Goal: Task Accomplishment & Management: Manage account settings

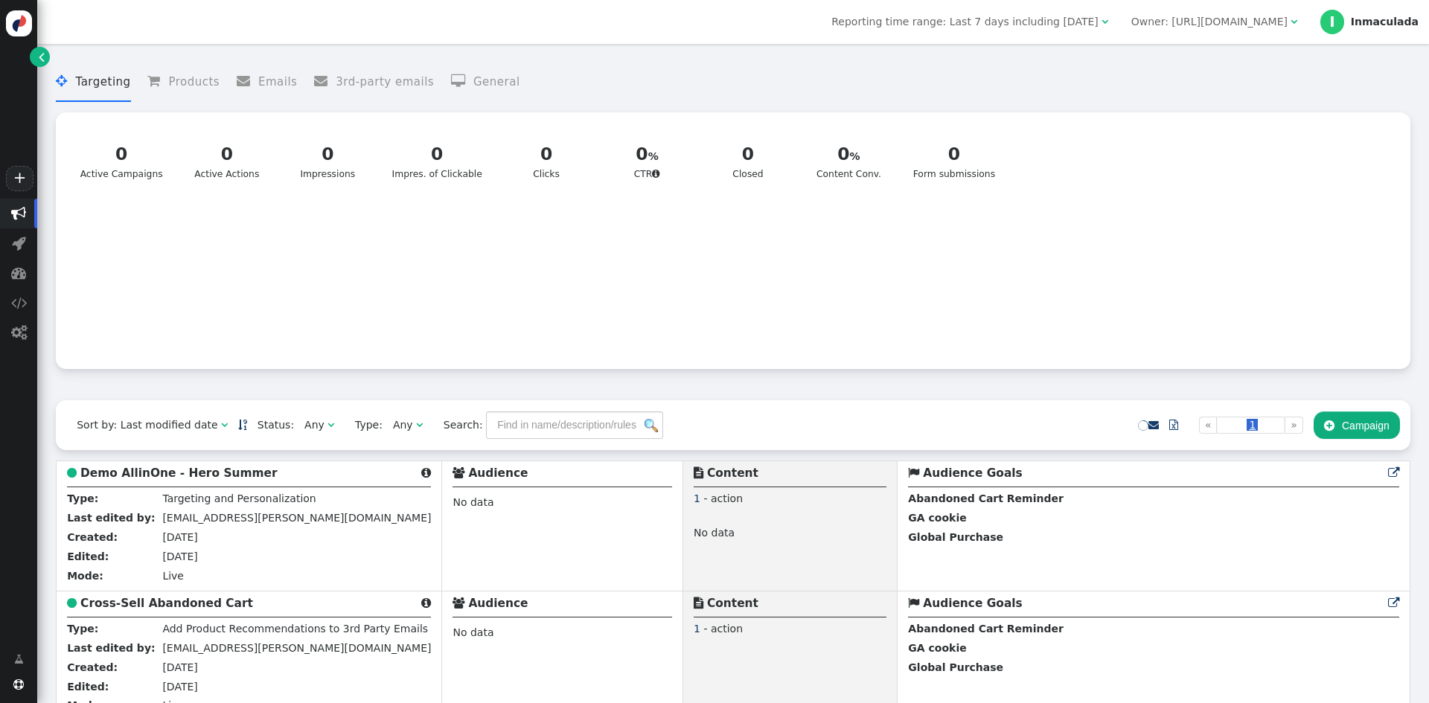
click at [1367, 23] on div "Inmaculada" at bounding box center [1385, 22] width 68 height 13
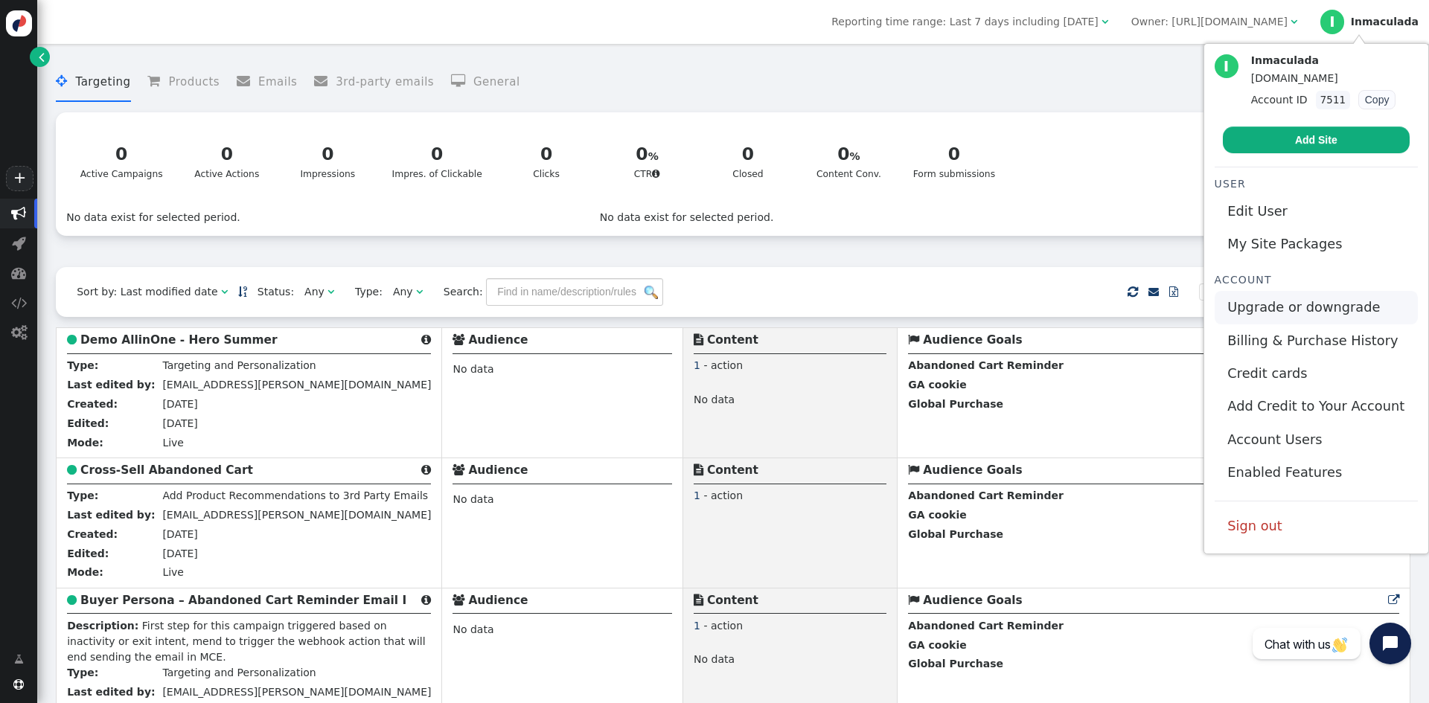
click at [1327, 306] on link "Upgrade or downgrade" at bounding box center [1316, 307] width 203 height 33
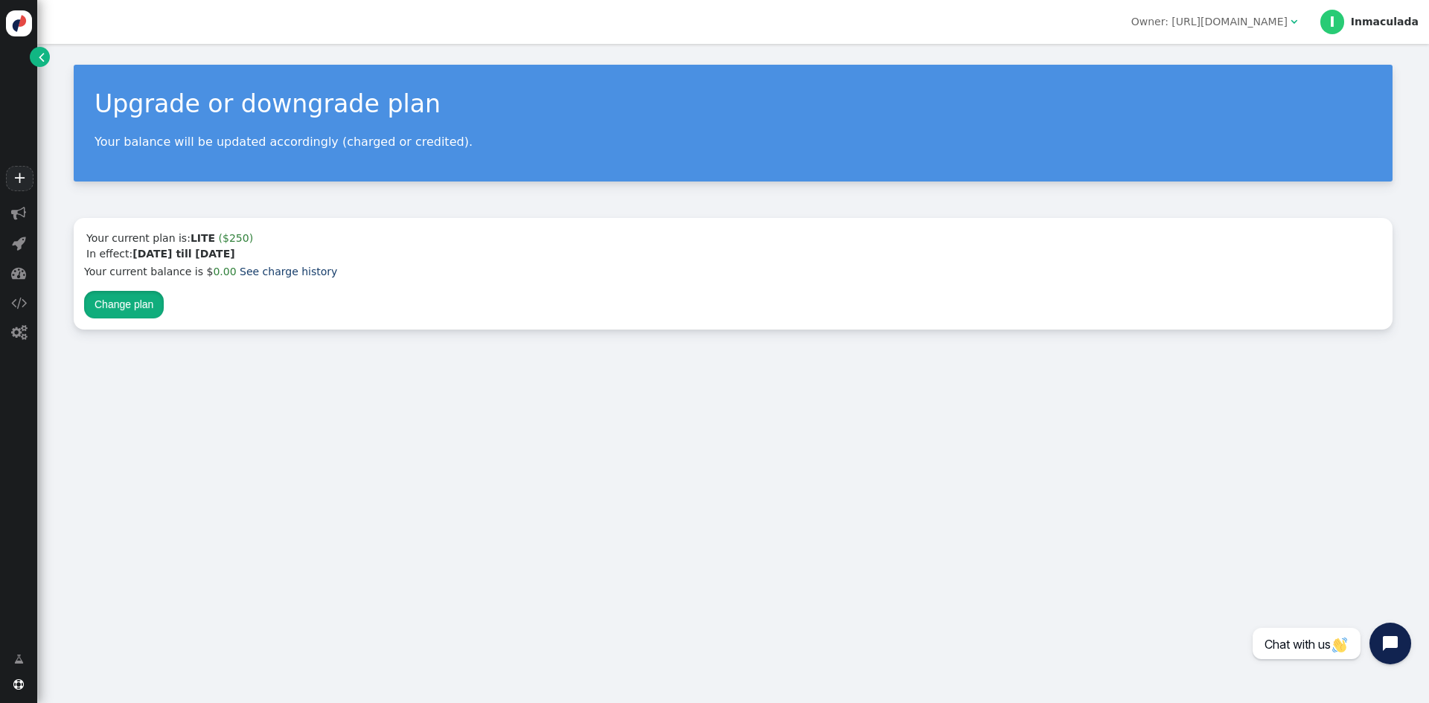
click at [116, 309] on button "Change plan" at bounding box center [124, 304] width 80 height 27
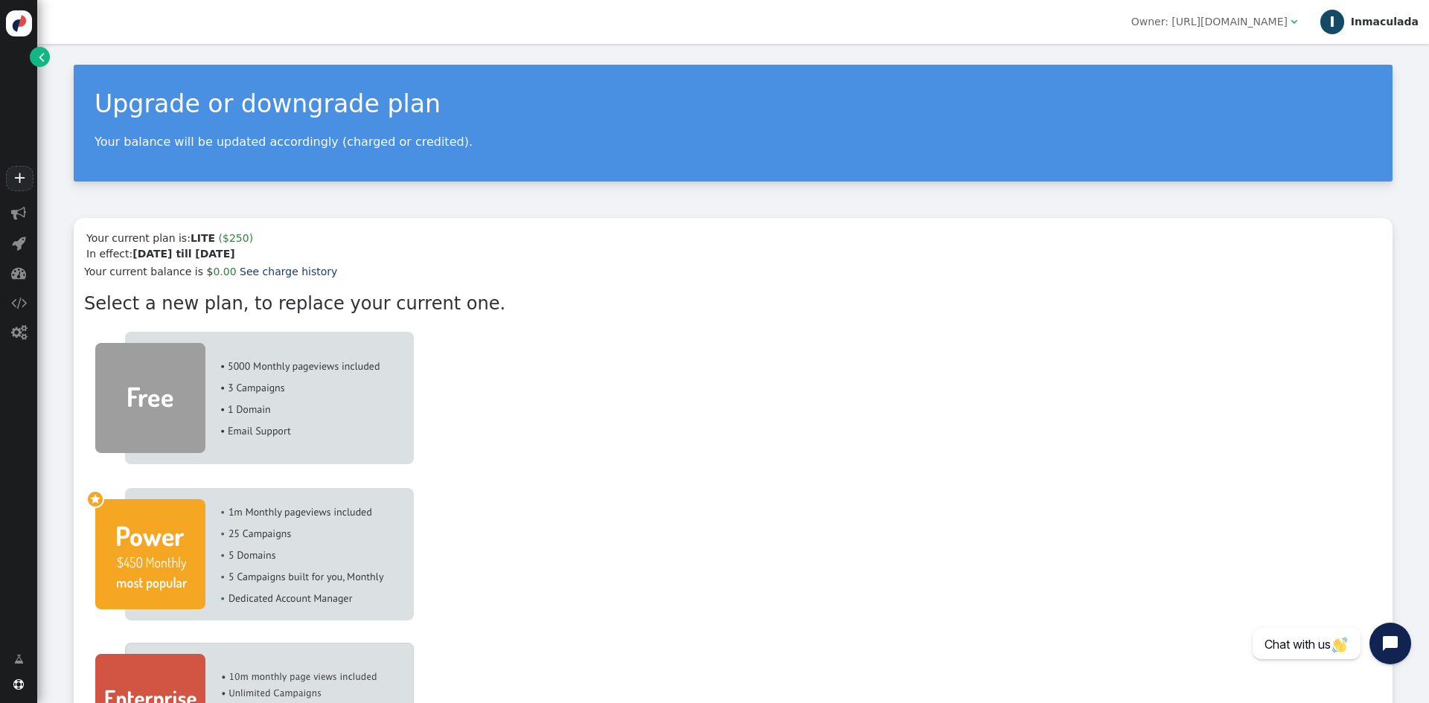
click at [1390, 16] on div "Inmaculada" at bounding box center [1385, 22] width 68 height 13
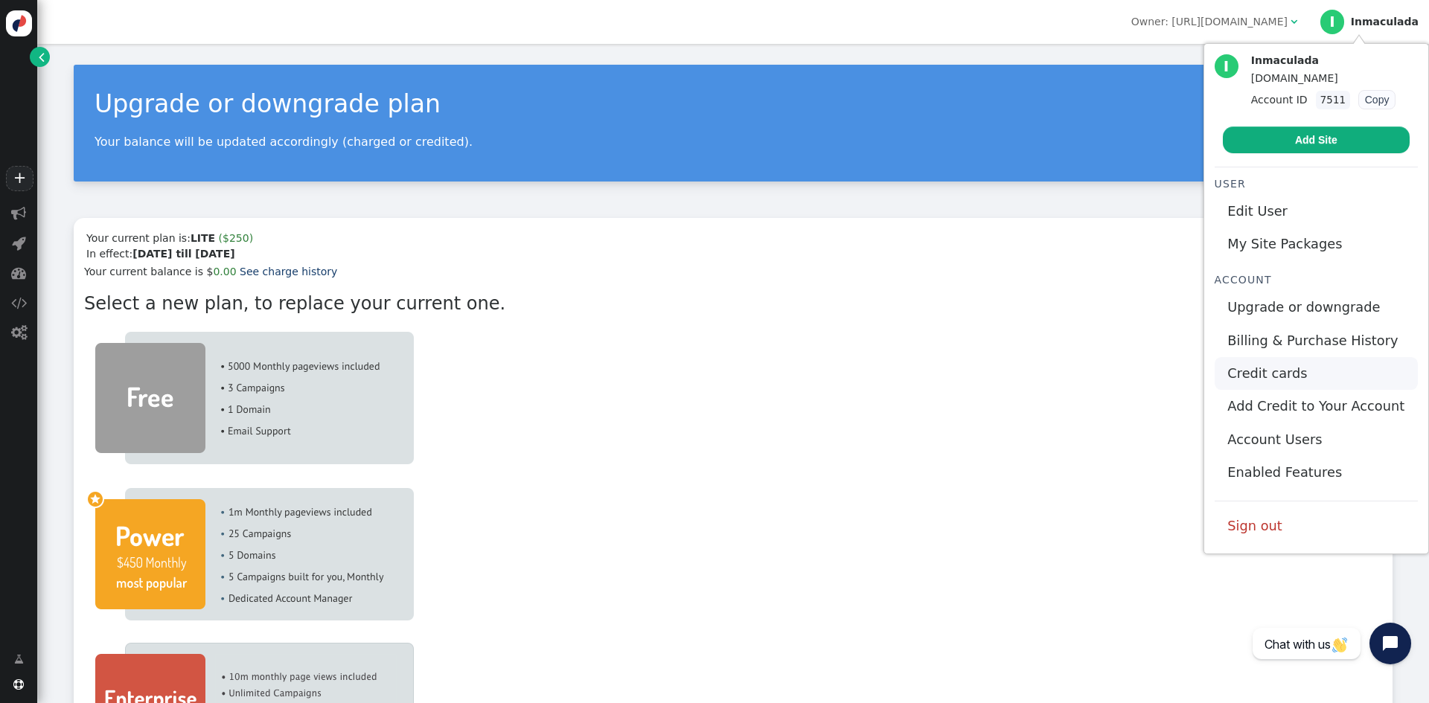
click at [1294, 373] on link "Credit cards" at bounding box center [1316, 373] width 203 height 33
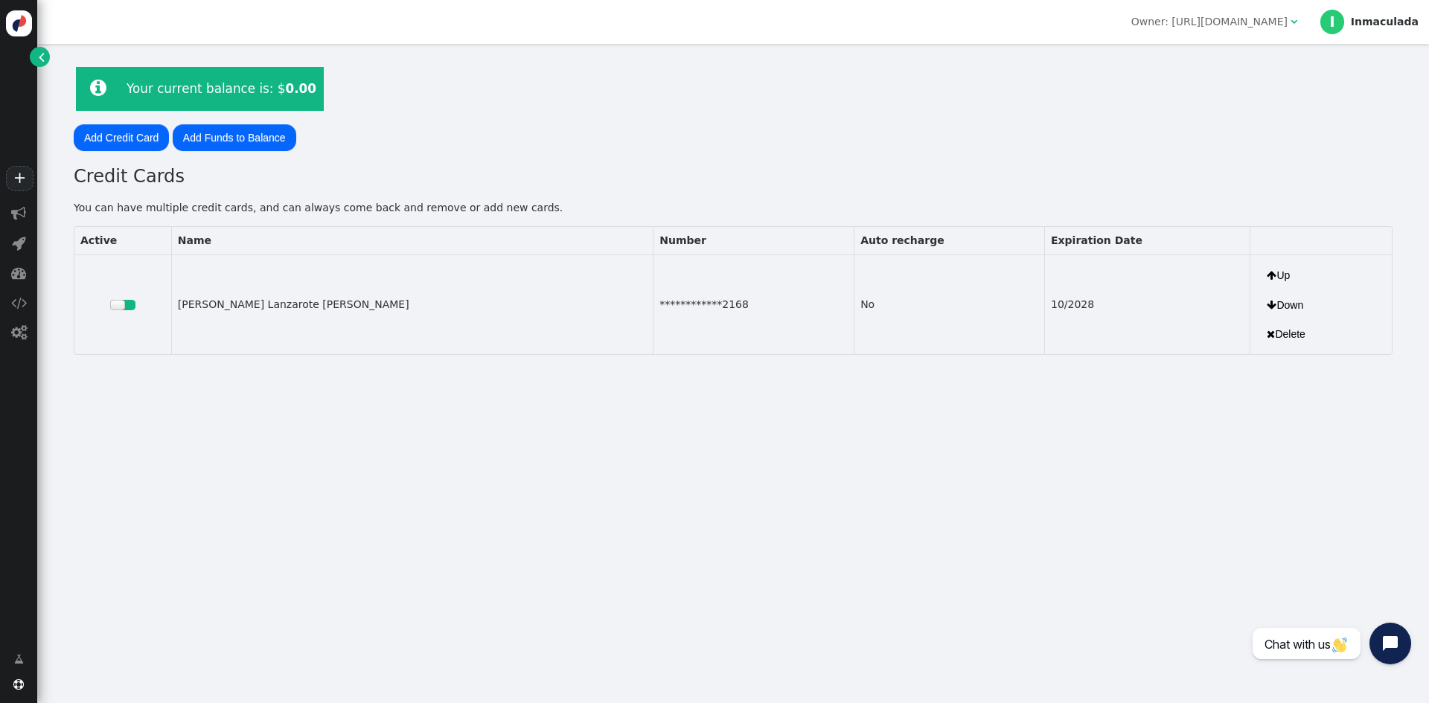
click at [125, 304] on div at bounding box center [117, 305] width 15 height 10
click at [1366, 28] on span "I Inmaculada" at bounding box center [1369, 22] width 98 height 24
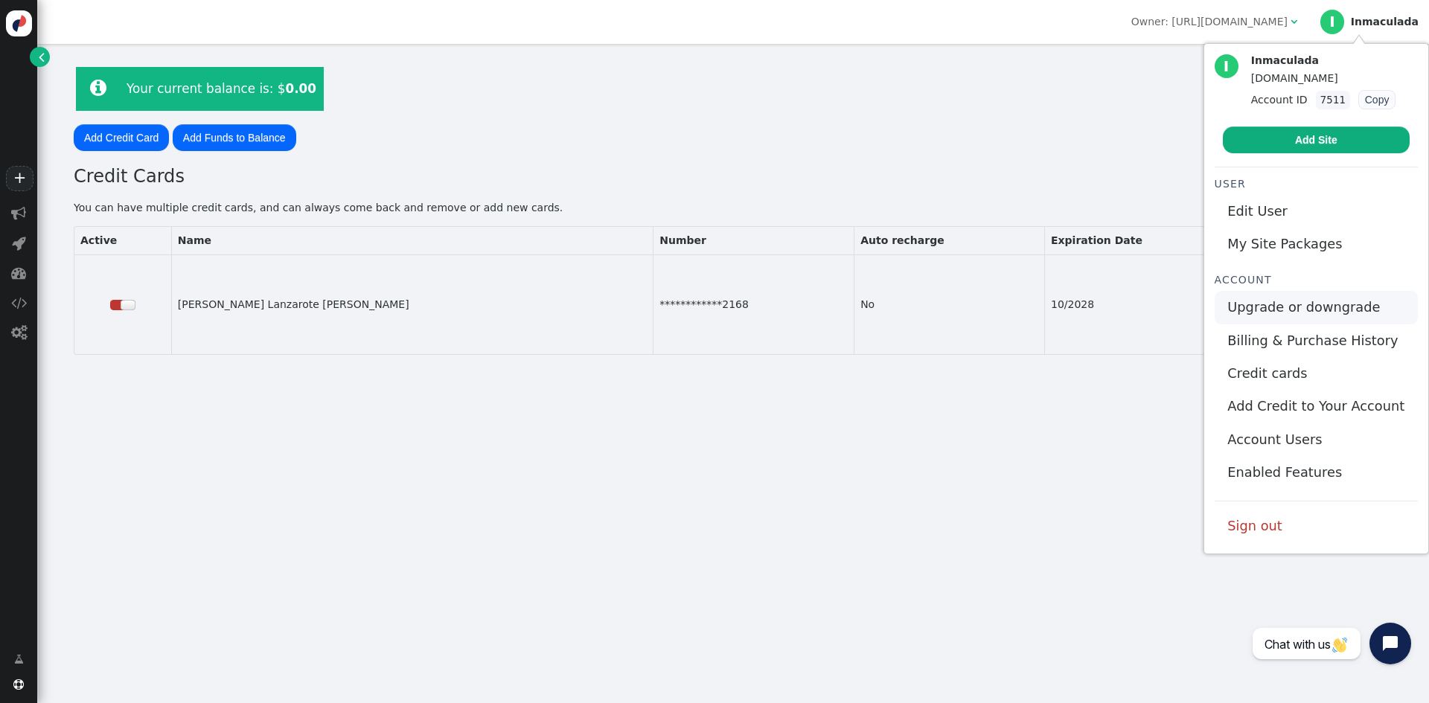
click at [1291, 304] on link "Upgrade or downgrade" at bounding box center [1316, 307] width 203 height 33
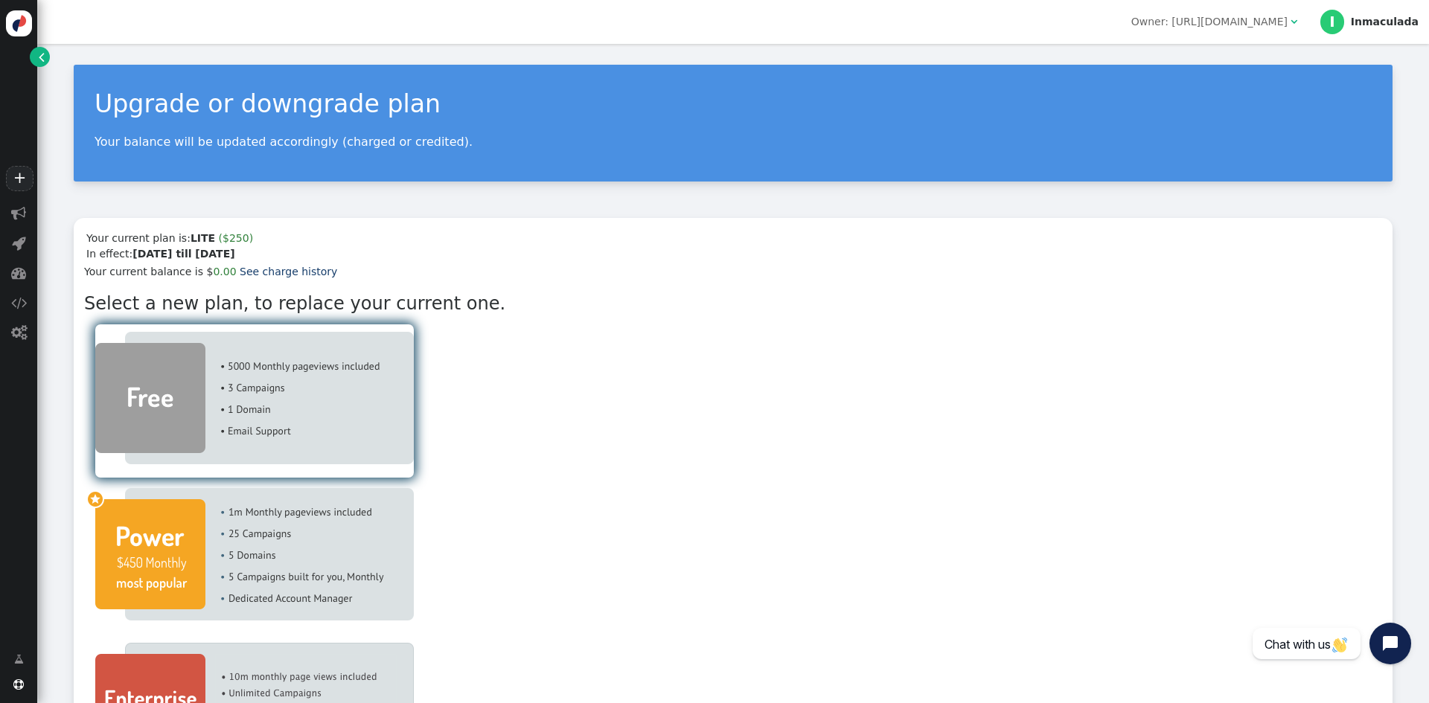
click at [190, 399] on img at bounding box center [254, 398] width 319 height 132
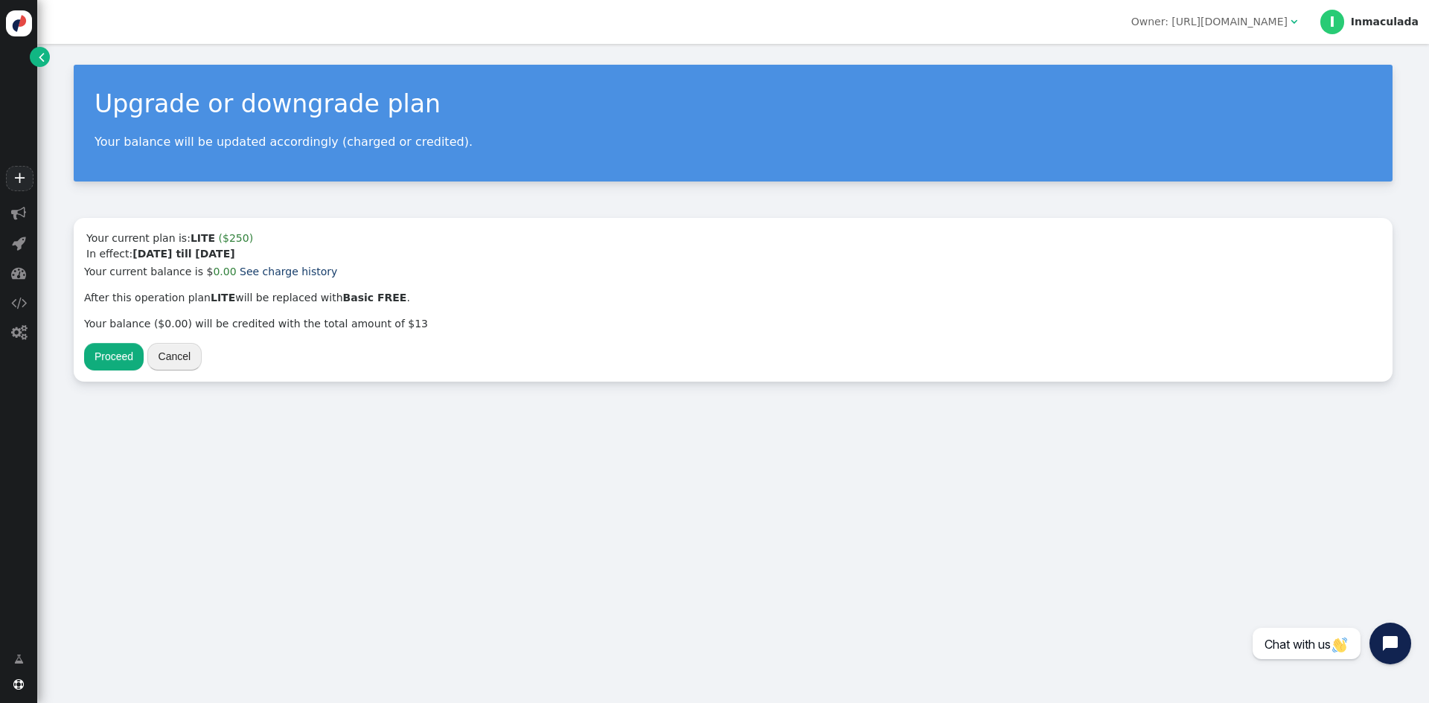
click at [175, 360] on button "Cancel" at bounding box center [174, 356] width 55 height 27
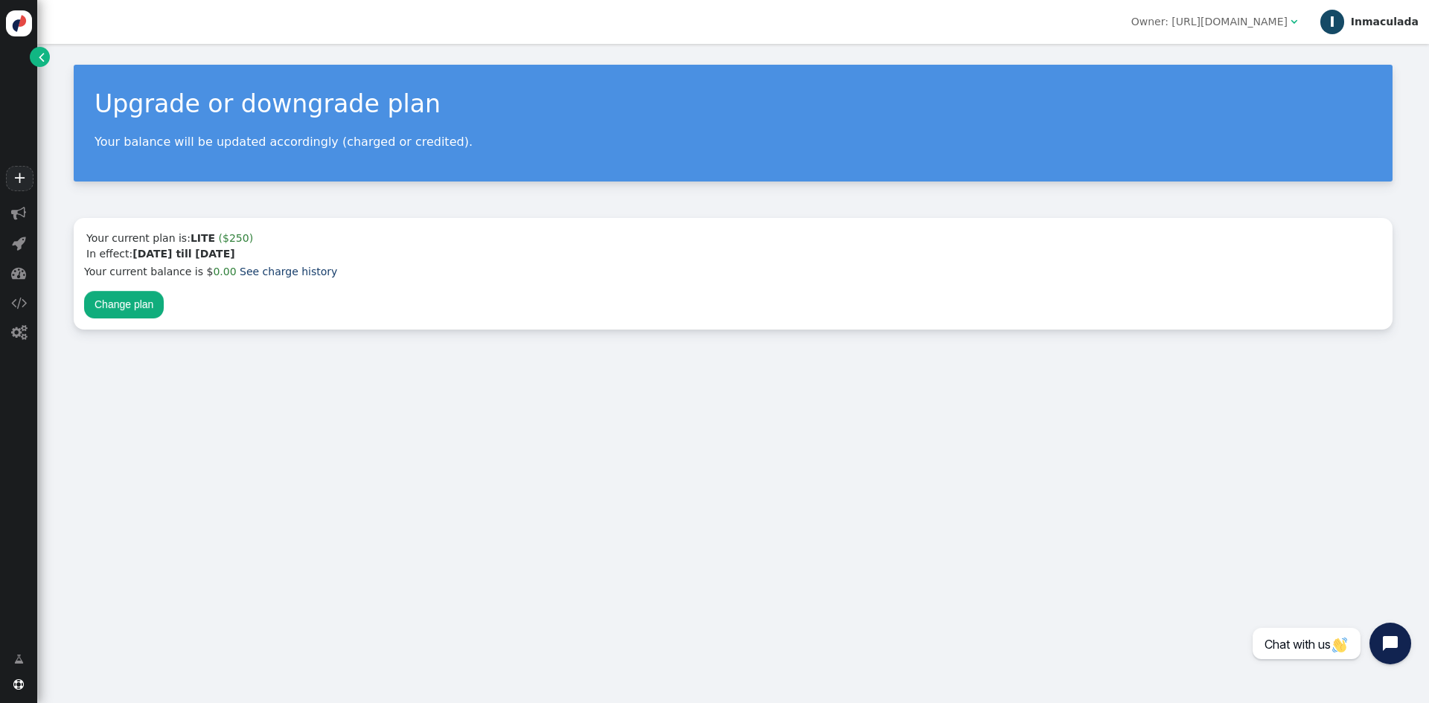
click at [1364, 18] on div "Inmaculada" at bounding box center [1385, 22] width 68 height 13
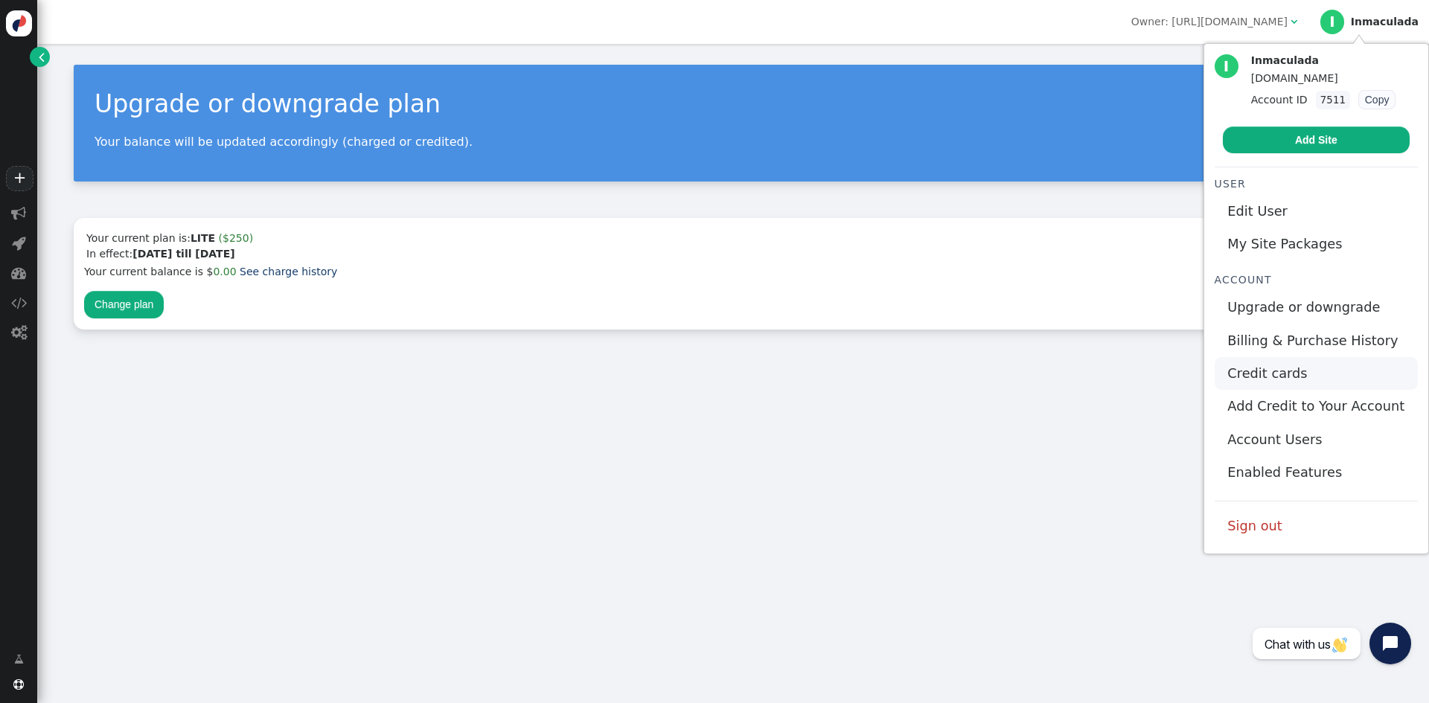
click at [1278, 372] on link "Credit cards" at bounding box center [1316, 373] width 203 height 33
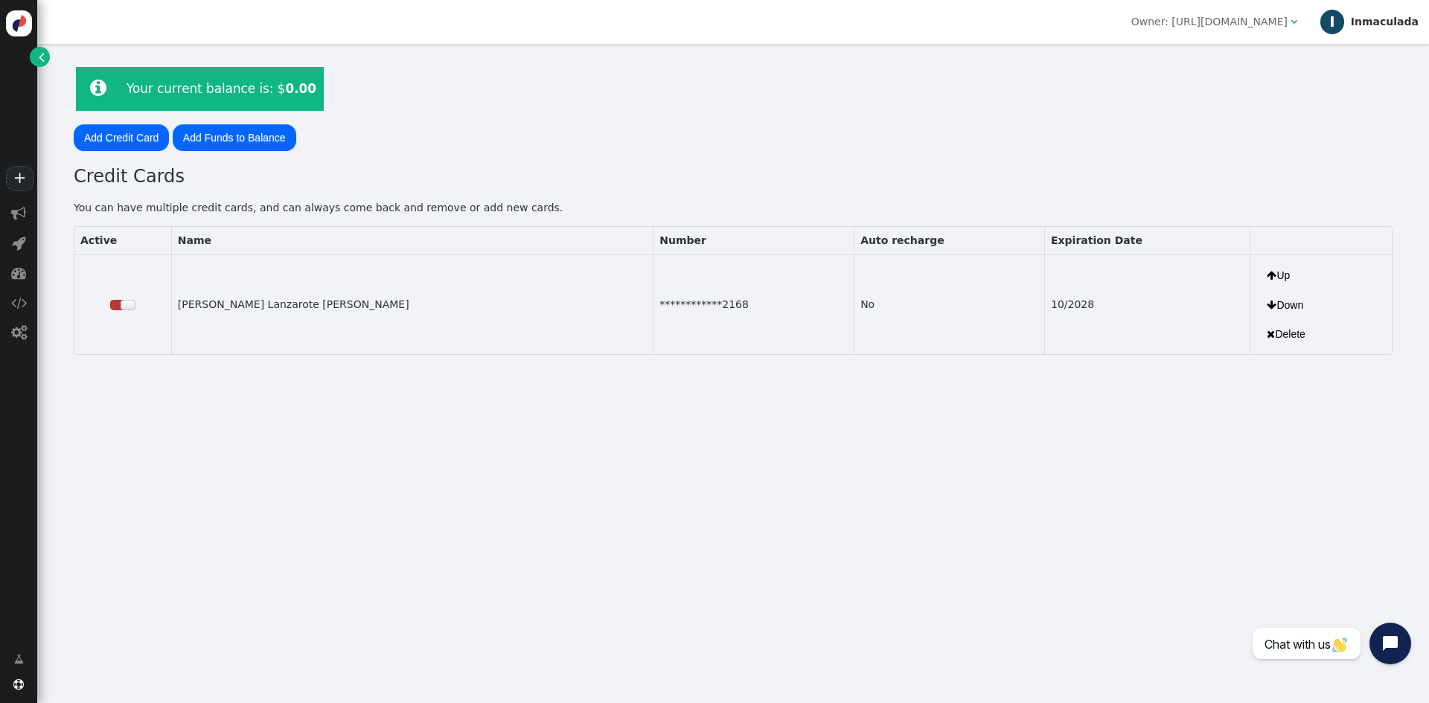
click at [1390, 22] on div "Inmaculada" at bounding box center [1385, 22] width 68 height 13
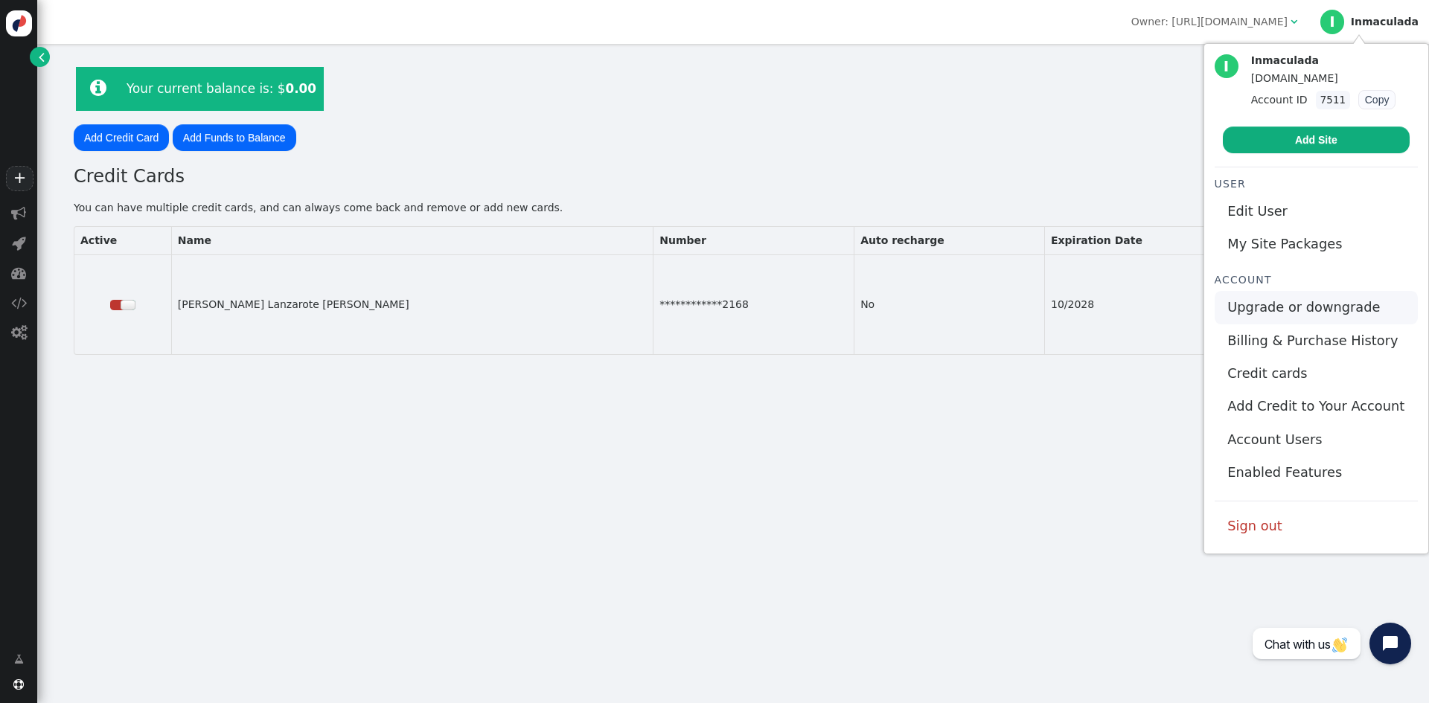
click at [1287, 310] on link "Upgrade or downgrade" at bounding box center [1316, 307] width 203 height 33
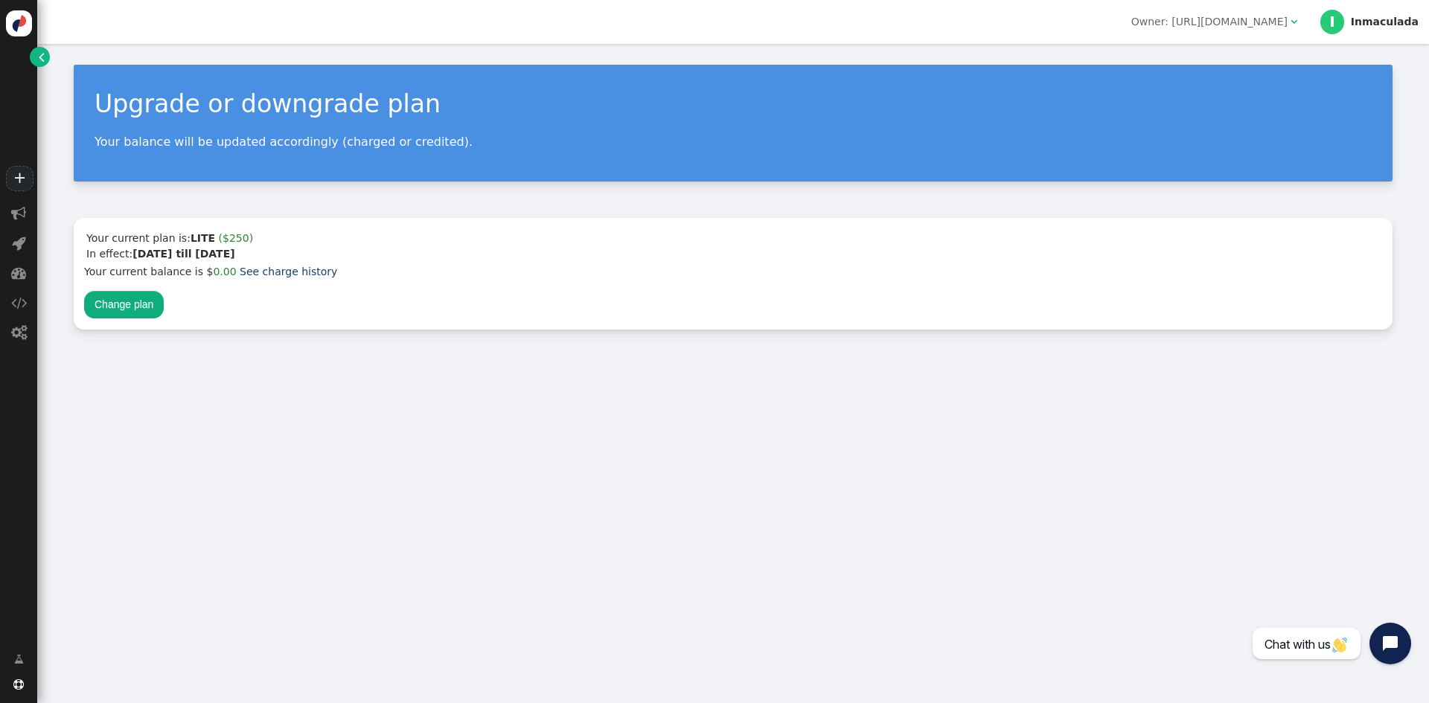
click at [127, 307] on button "Change plan" at bounding box center [124, 304] width 80 height 27
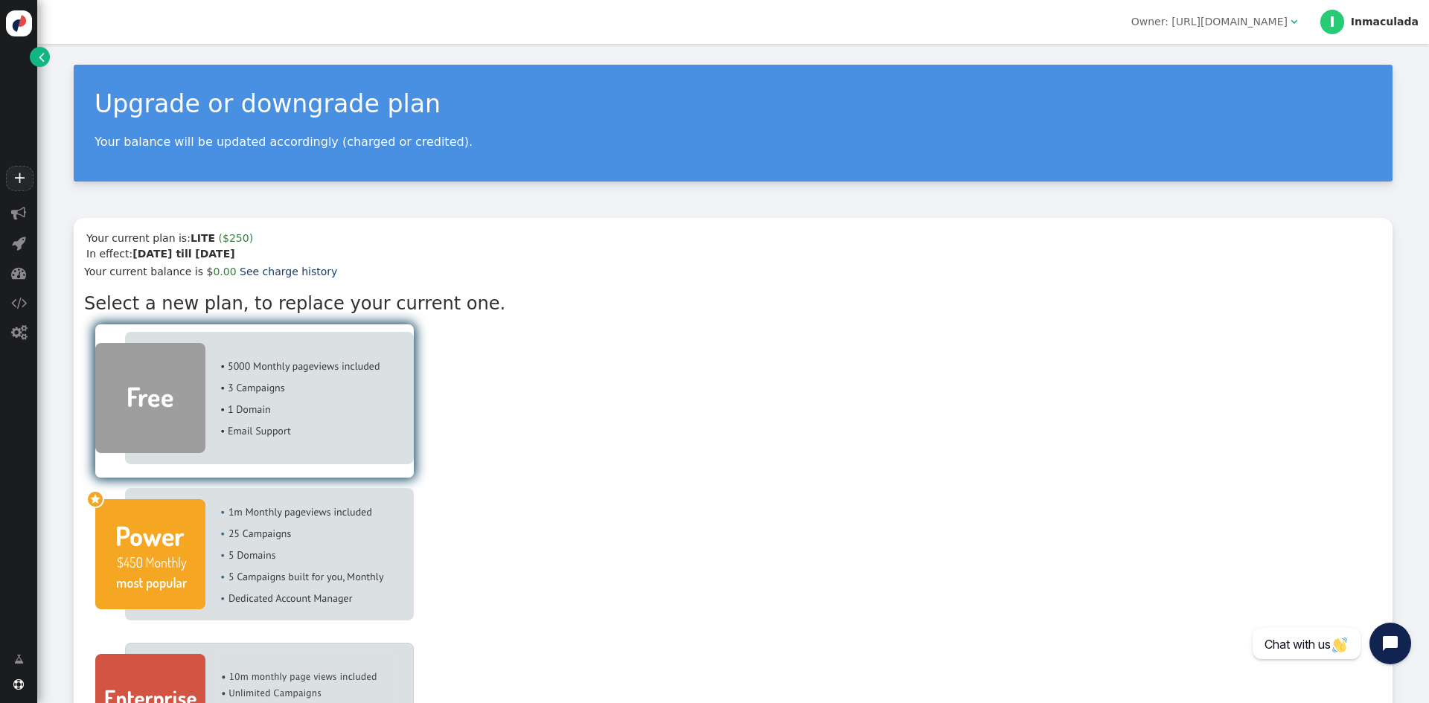
click at [267, 364] on img at bounding box center [254, 398] width 319 height 132
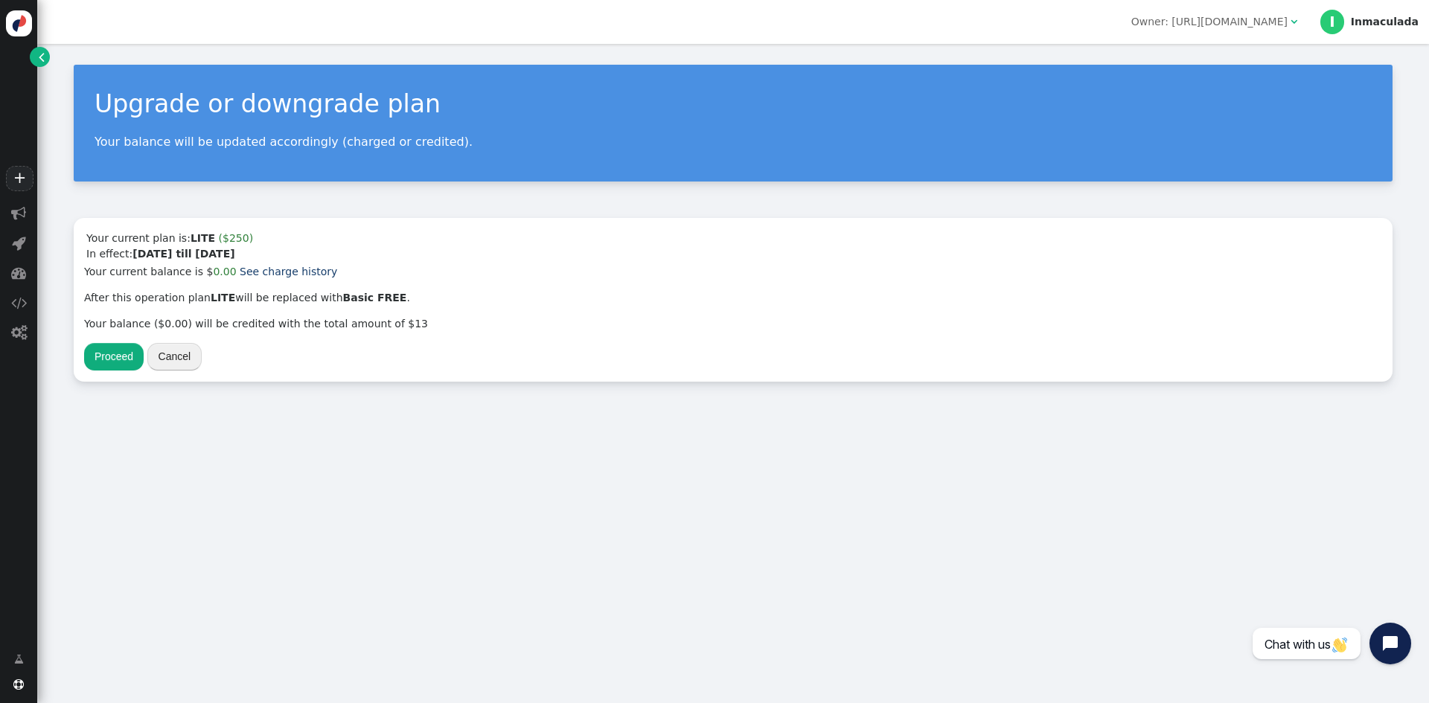
drag, startPoint x: 395, startPoint y: 321, endPoint x: 69, endPoint y: 310, distance: 326.2
click at [69, 310] on div "Upgrade or downgrade plan Your balance will be updated accordingly (charged or …" at bounding box center [733, 223] width 1392 height 359
copy span "Your balance ($0.00) will be credited with the total amount of $13"
click at [516, 318] on p "Your balance ($0.00) will be credited with the total amount of $13" at bounding box center [733, 324] width 1298 height 16
